Goal: Navigation & Orientation: Find specific page/section

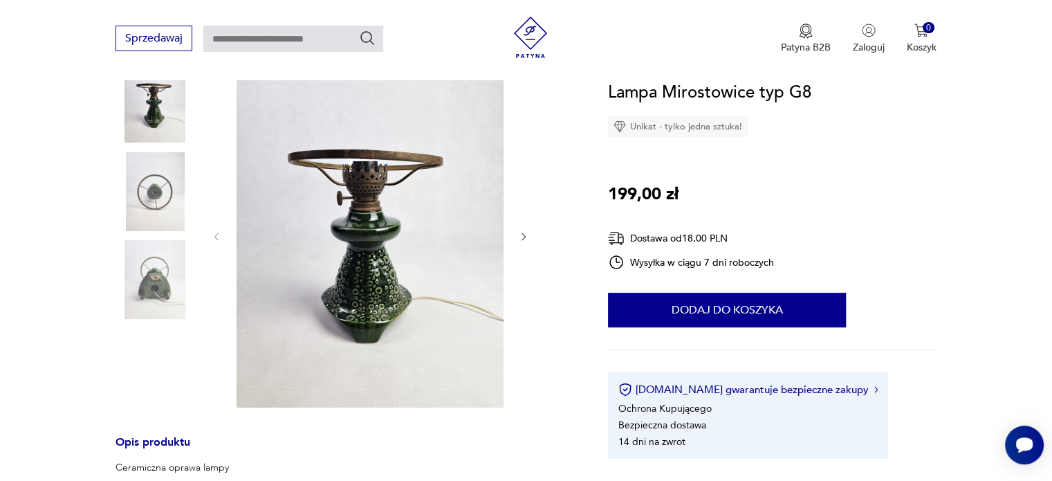
scroll to position [166, 0]
click at [524, 236] on icon "button" at bounding box center [524, 236] width 12 height 12
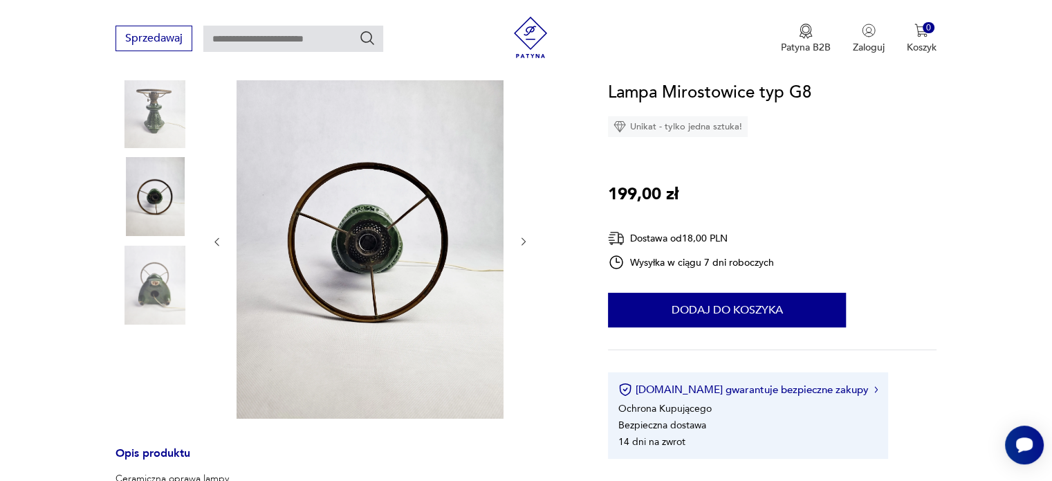
click at [524, 236] on icon "button" at bounding box center [524, 242] width 12 height 12
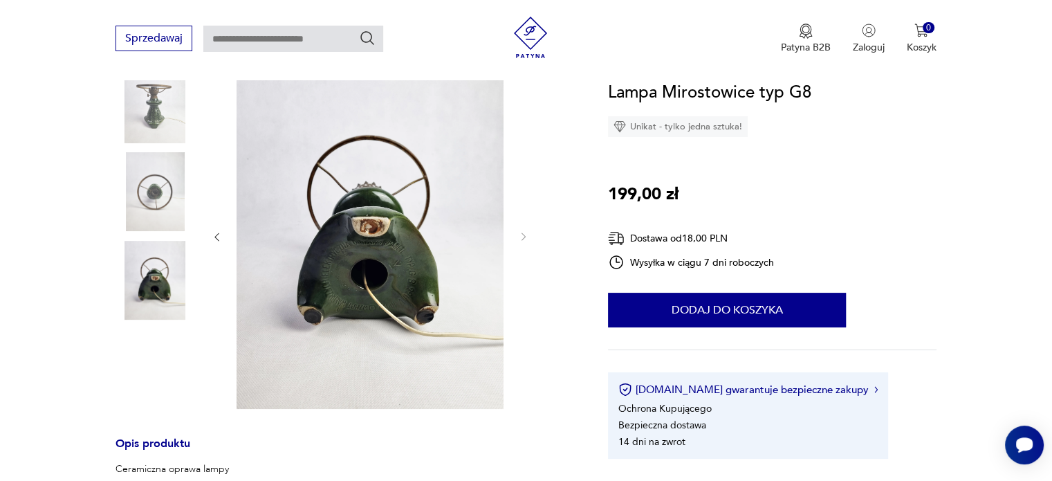
click at [158, 140] on img at bounding box center [155, 103] width 79 height 79
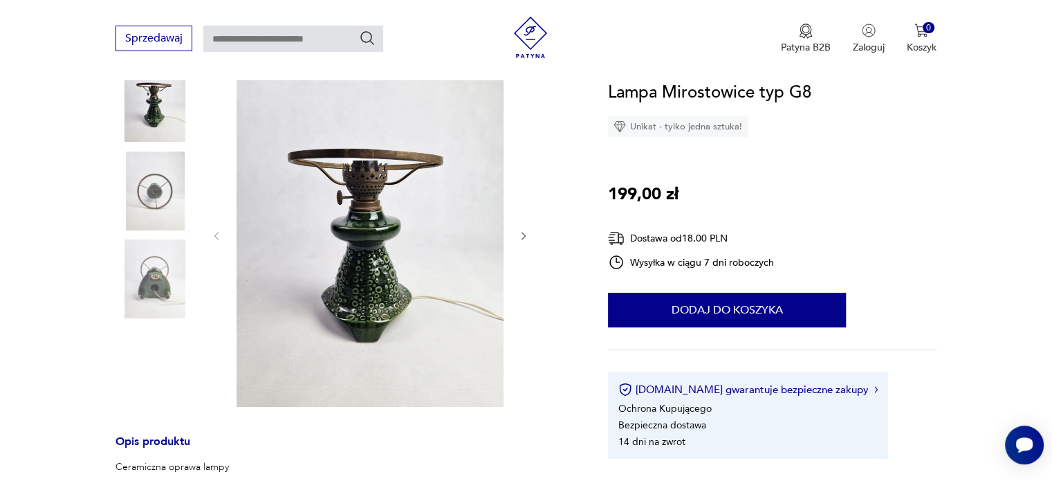
click at [160, 223] on img at bounding box center [155, 191] width 79 height 79
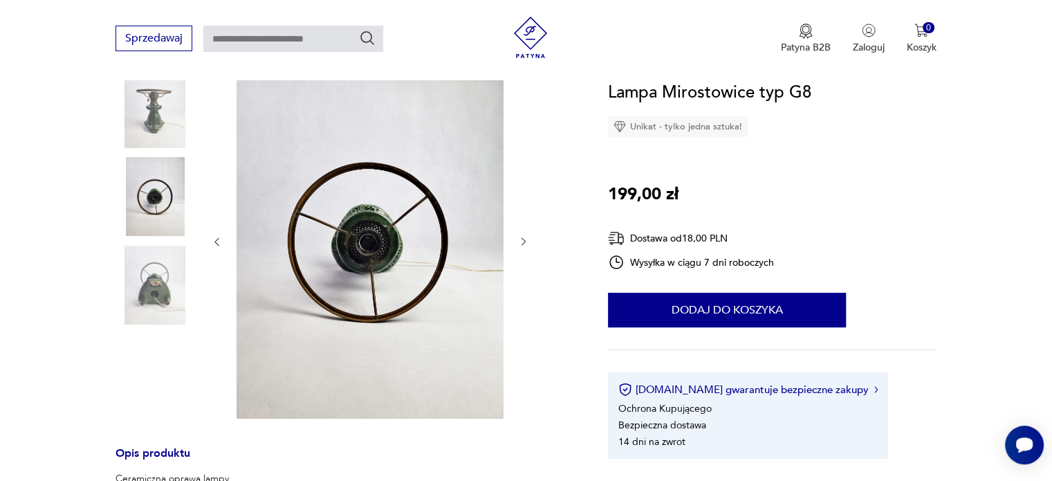
click at [160, 286] on img at bounding box center [155, 285] width 79 height 79
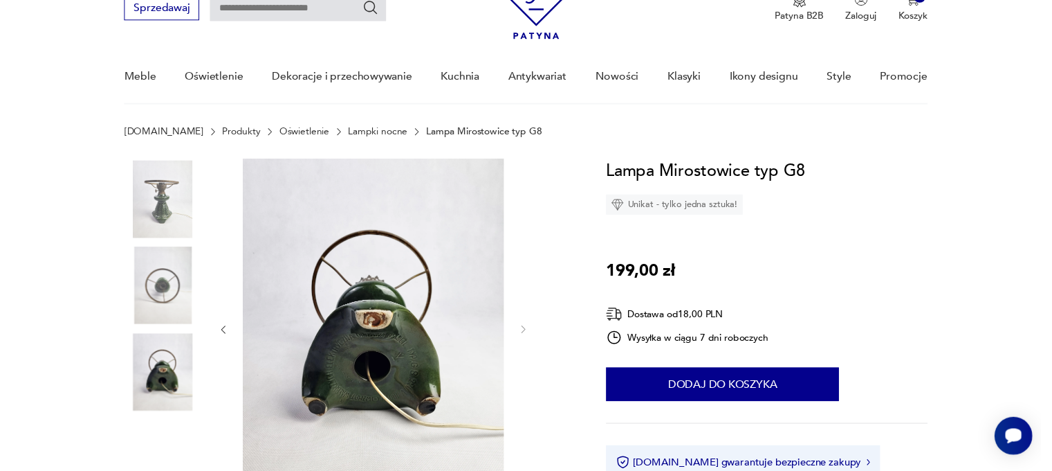
scroll to position [68, 0]
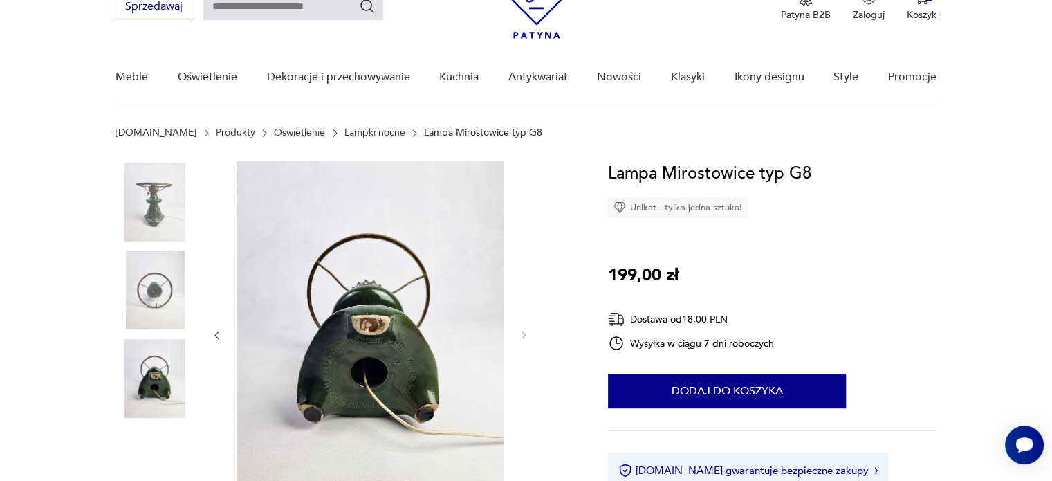
click at [141, 218] on img at bounding box center [155, 202] width 79 height 79
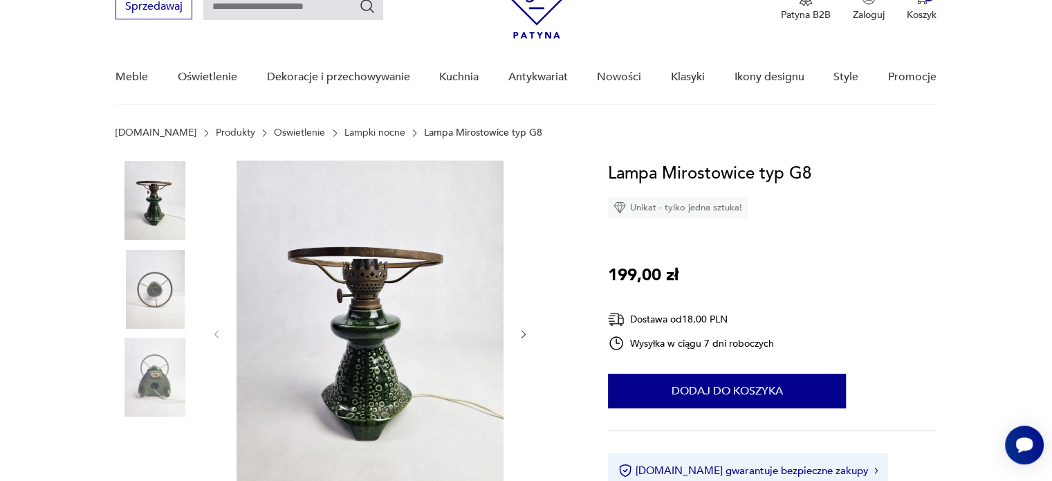
click at [351, 329] on img at bounding box center [370, 333] width 267 height 345
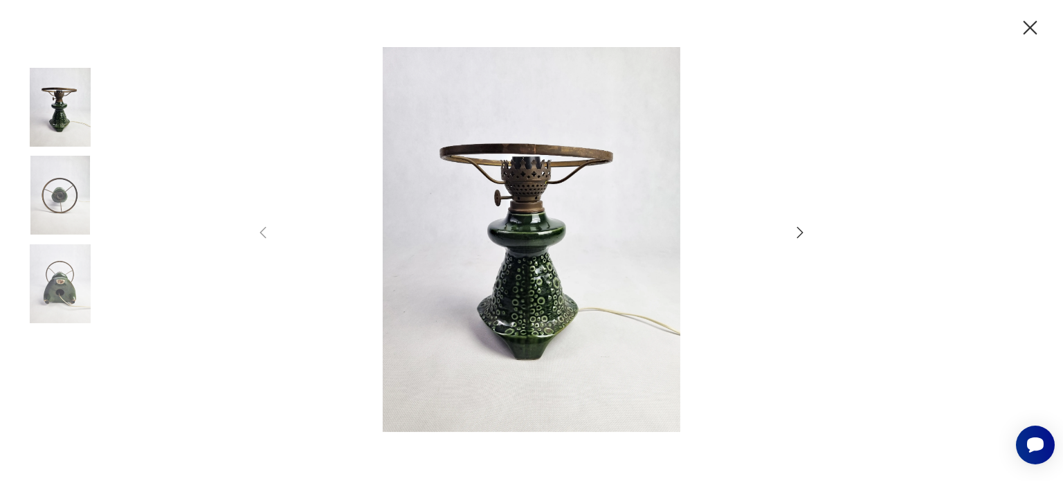
click at [800, 230] on icon "button" at bounding box center [800, 231] width 6 height 11
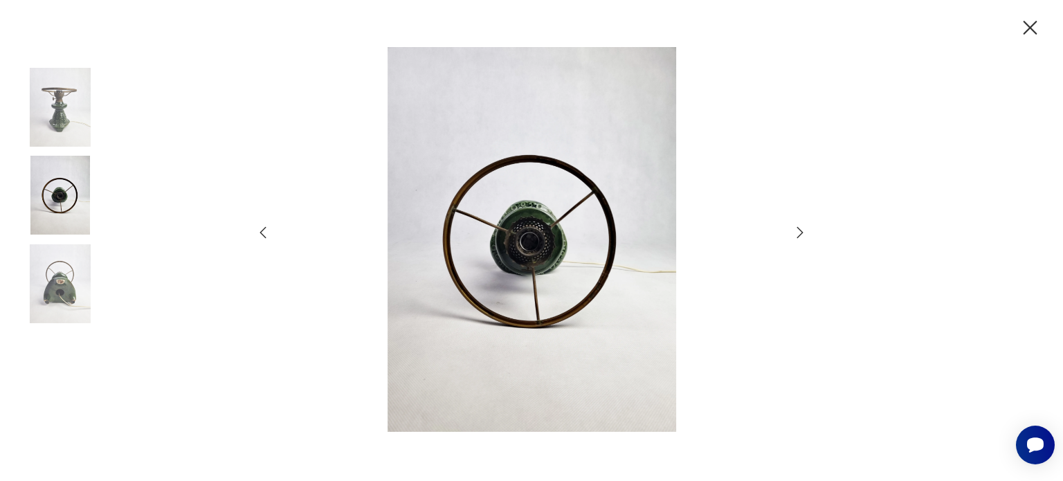
click at [1029, 28] on icon "button" at bounding box center [1030, 28] width 14 height 14
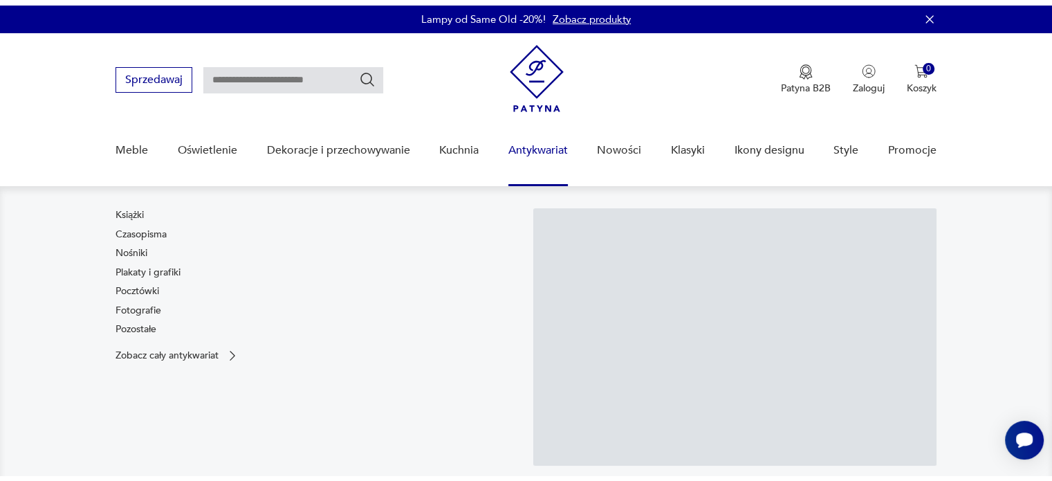
scroll to position [2, 0]
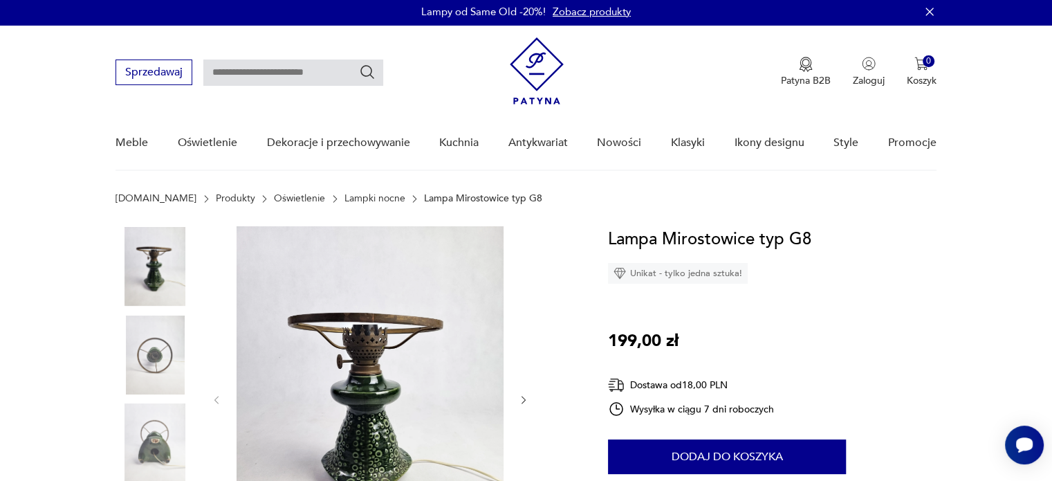
click at [274, 198] on link "Oświetlenie" at bounding box center [299, 198] width 51 height 11
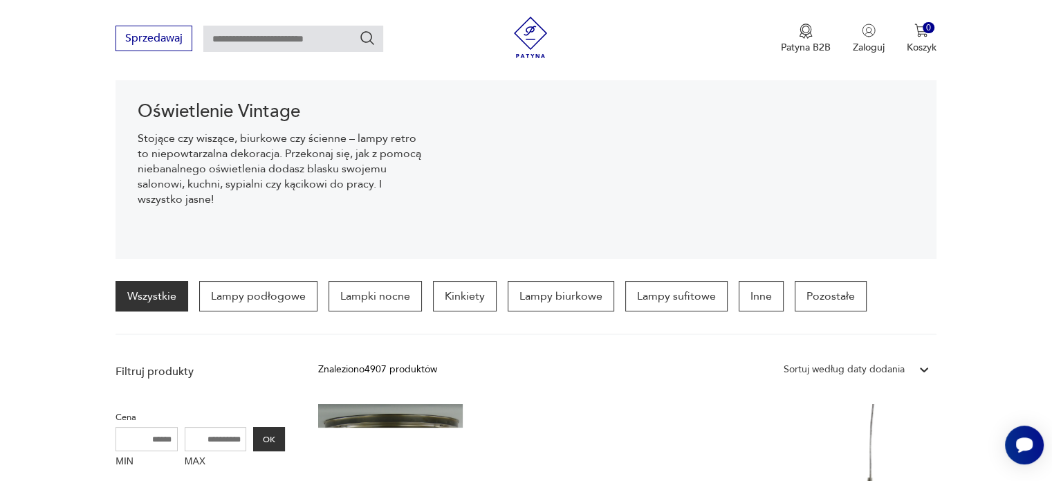
scroll to position [178, 0]
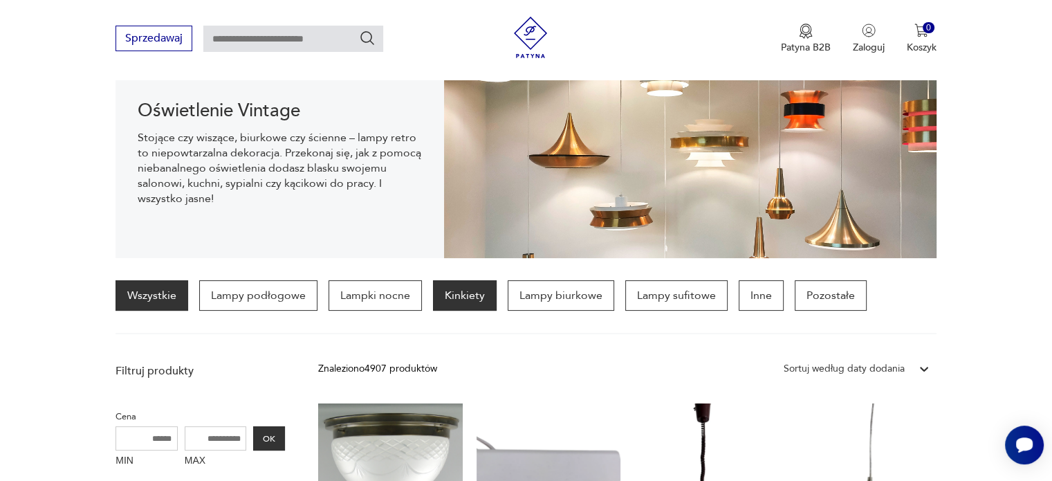
click at [464, 293] on p "Kinkiety" at bounding box center [465, 295] width 64 height 30
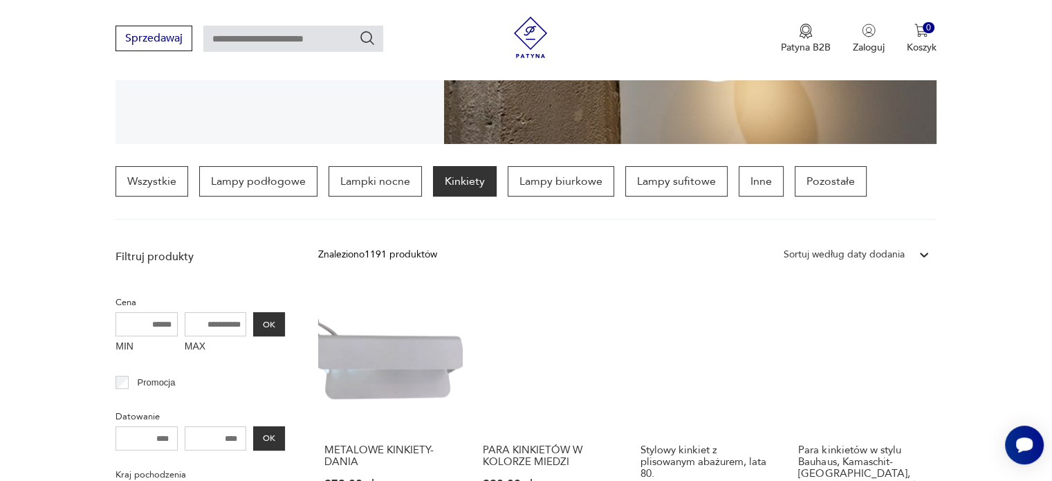
scroll to position [293, 0]
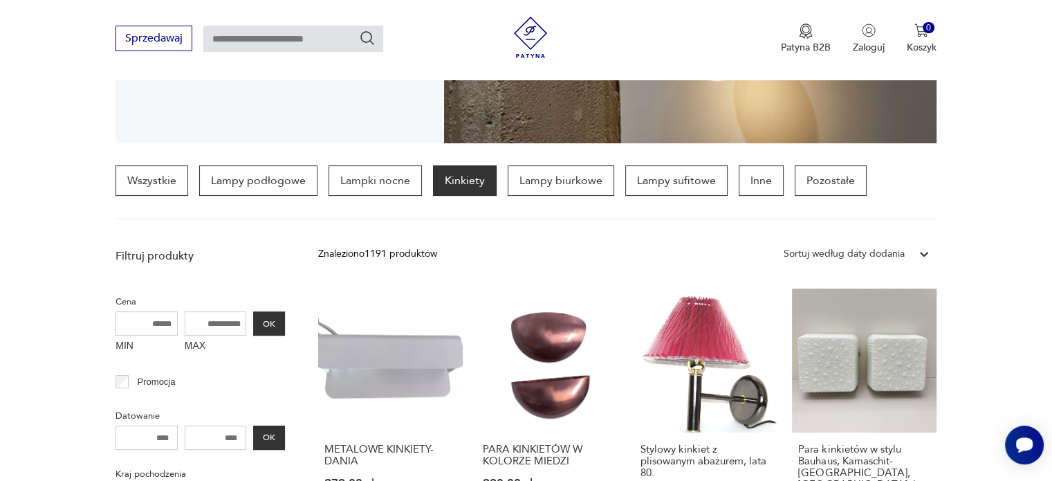
click at [991, 165] on section "Wszystkie Lampy podłogowe Lampki nocne Kinkiety Lampy biurkowe Lampy sufitowe I…" at bounding box center [526, 192] width 1052 height 54
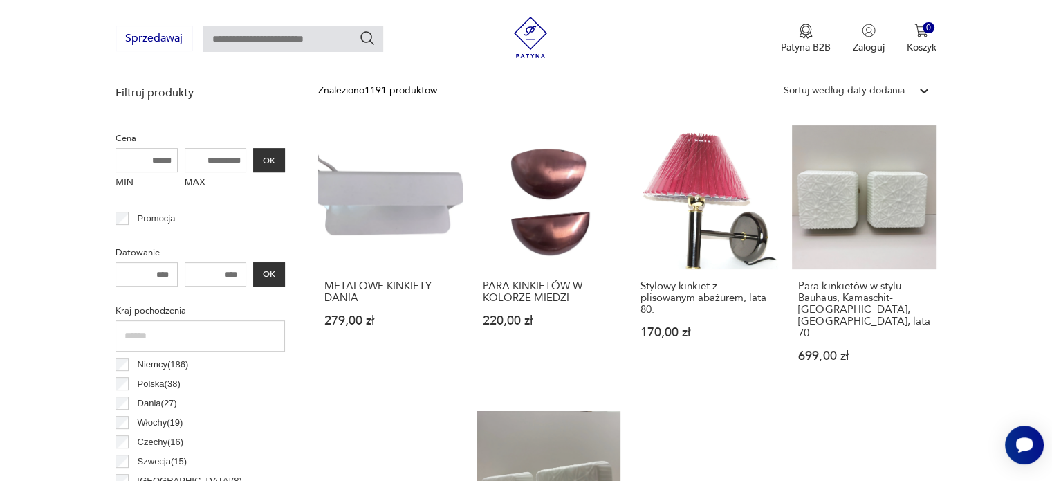
scroll to position [474, 0]
